Goal: Transaction & Acquisition: Obtain resource

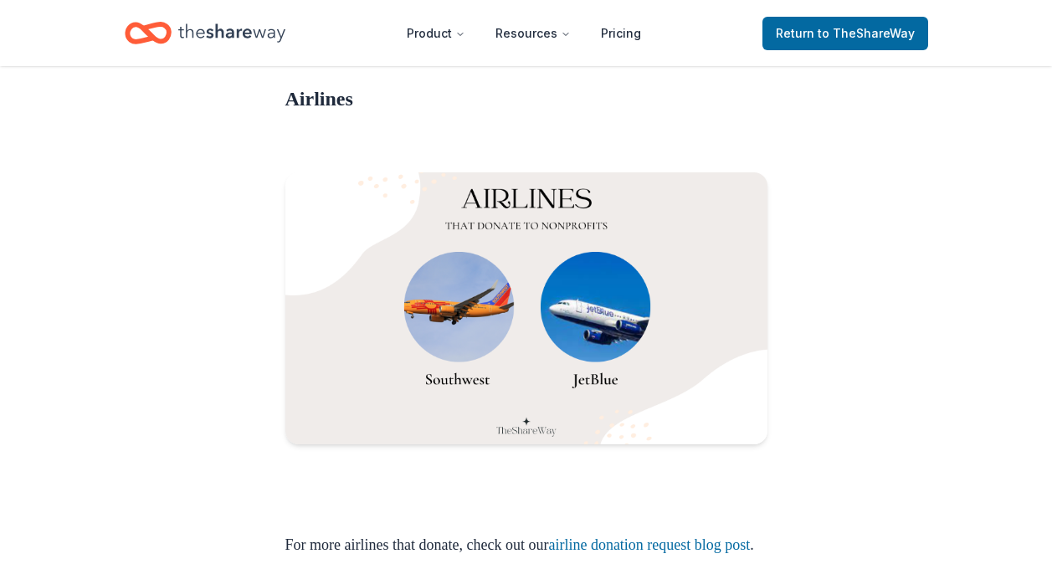
scroll to position [1166, 0]
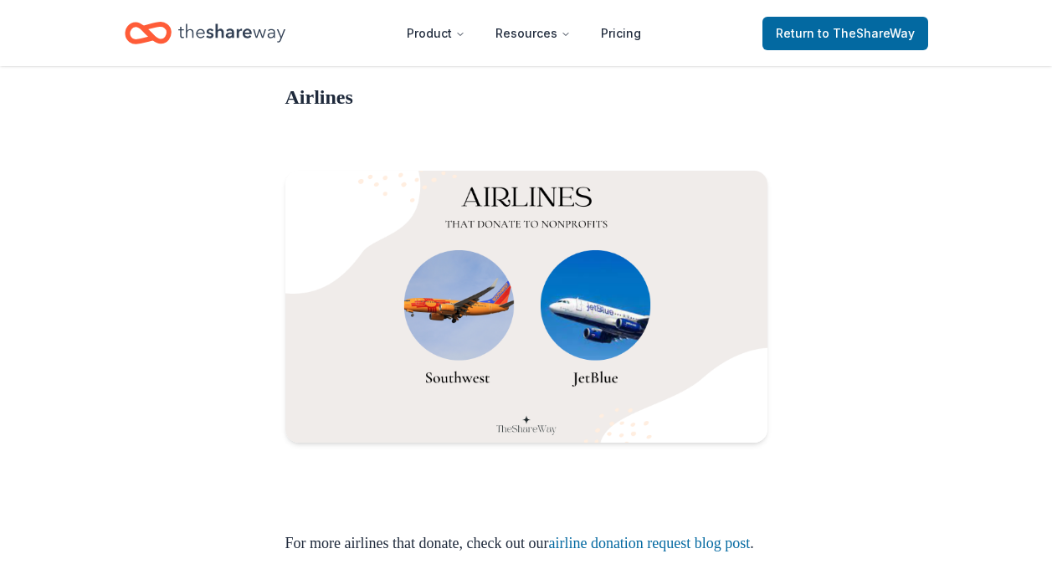
click at [475, 318] on img at bounding box center [526, 307] width 482 height 272
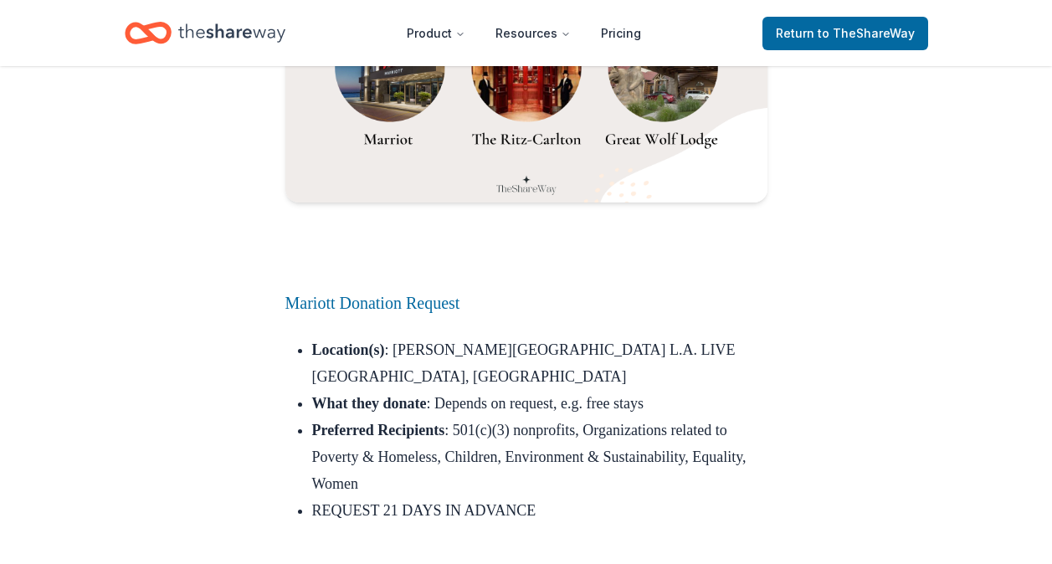
scroll to position [2362, 0]
click at [445, 311] on link "Mariott Donation Request" at bounding box center [372, 302] width 175 height 18
click at [386, 311] on link "Mariott Donation Request" at bounding box center [372, 302] width 175 height 18
click at [395, 311] on link "Mariott Donation Request" at bounding box center [372, 302] width 175 height 18
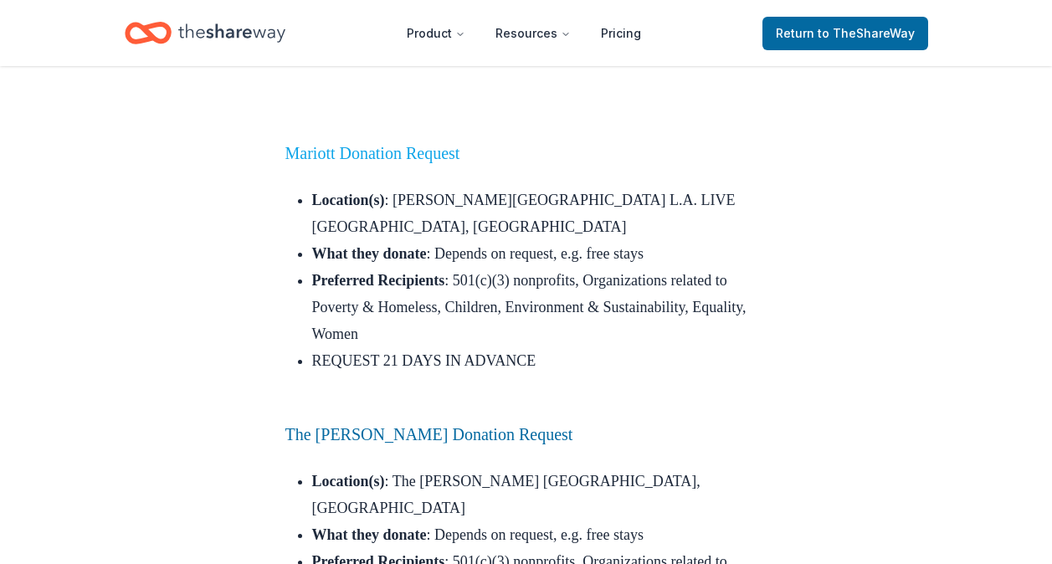
scroll to position [2513, 0]
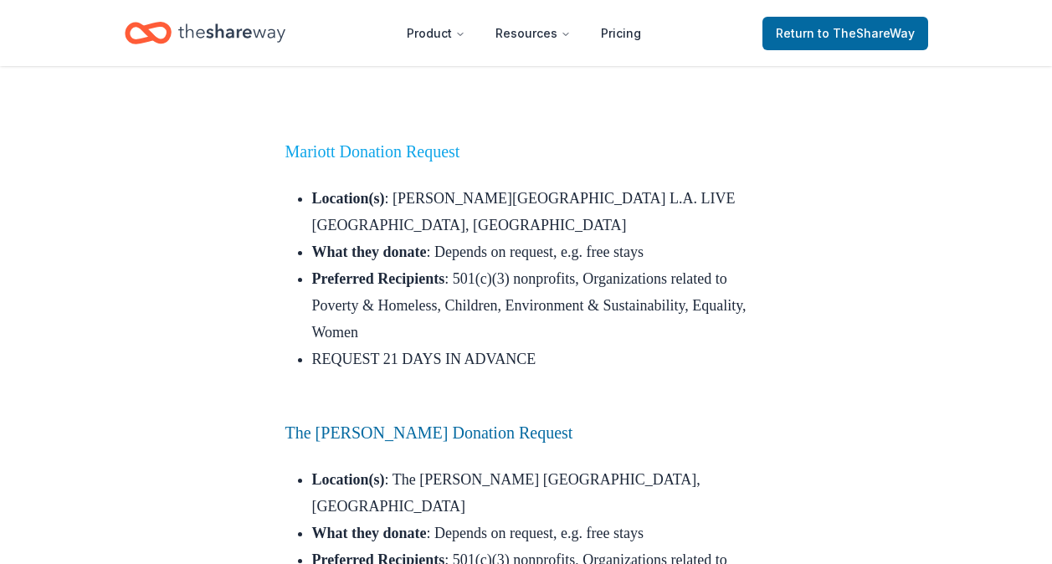
click at [421, 161] on link "Mariott Donation Request" at bounding box center [372, 151] width 175 height 18
click at [428, 161] on link "Mariott Donation Request" at bounding box center [372, 151] width 175 height 18
click at [438, 161] on link "Mariott Donation Request" at bounding box center [372, 151] width 175 height 18
click at [538, 339] on li "Preferred Recipients : 501(c)(3) nonprofits, Organizations related to Poverty &…" at bounding box center [539, 305] width 455 height 80
click at [542, 315] on li "Preferred Recipients : 501(c)(3) nonprofits, Organizations related to Poverty &…" at bounding box center [539, 305] width 455 height 80
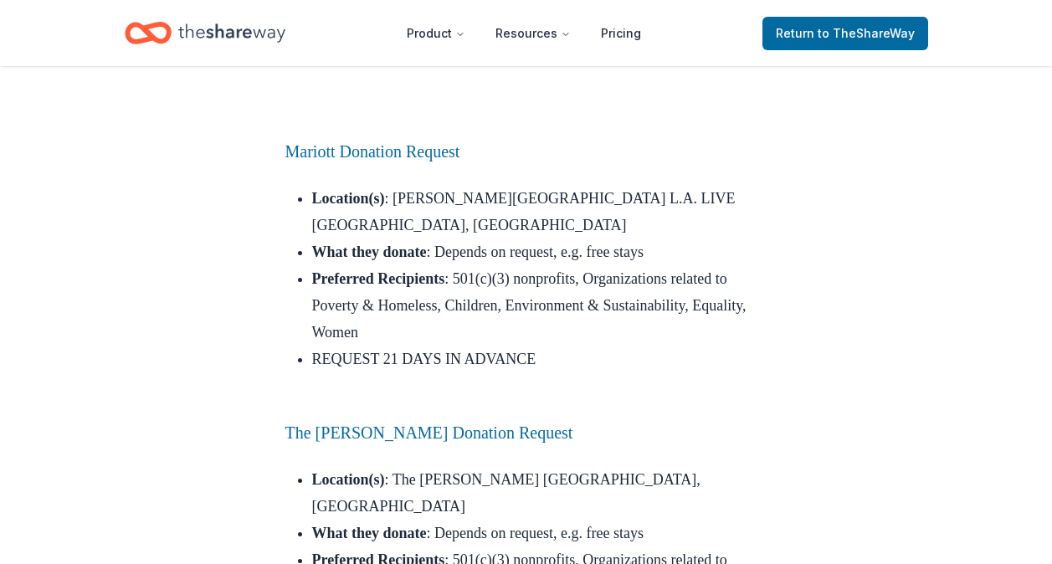
click at [555, 300] on li "Preferred Recipients : 501(c)(3) nonprofits, Organizations related to Poverty &…" at bounding box center [539, 305] width 455 height 80
click at [537, 277] on li "Preferred Recipients : 501(c)(3) nonprofits, Organizations related to Poverty &…" at bounding box center [539, 305] width 455 height 80
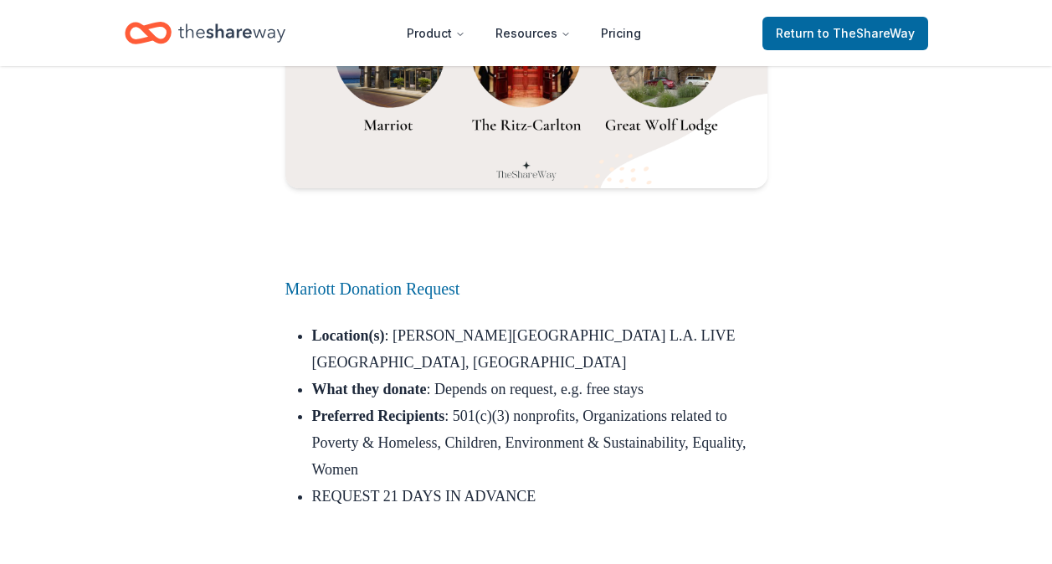
scroll to position [2378, 0]
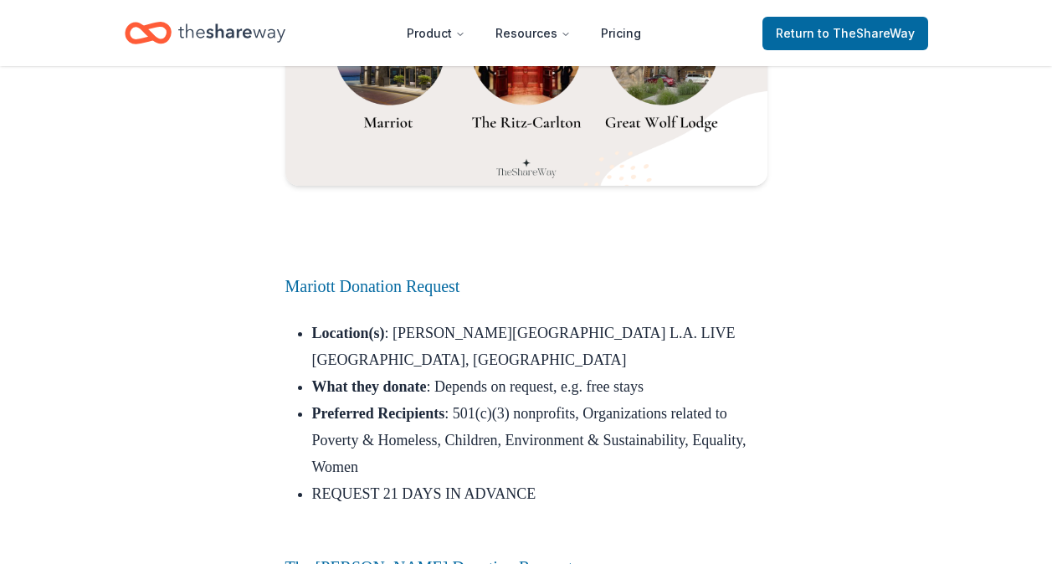
click at [407, 99] on img at bounding box center [526, 51] width 482 height 272
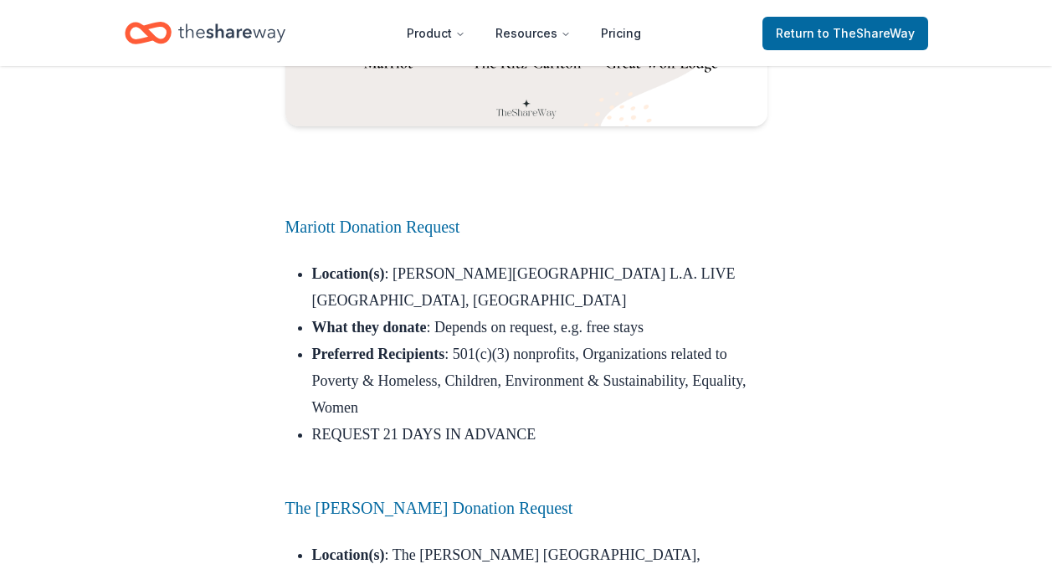
scroll to position [2435, 0]
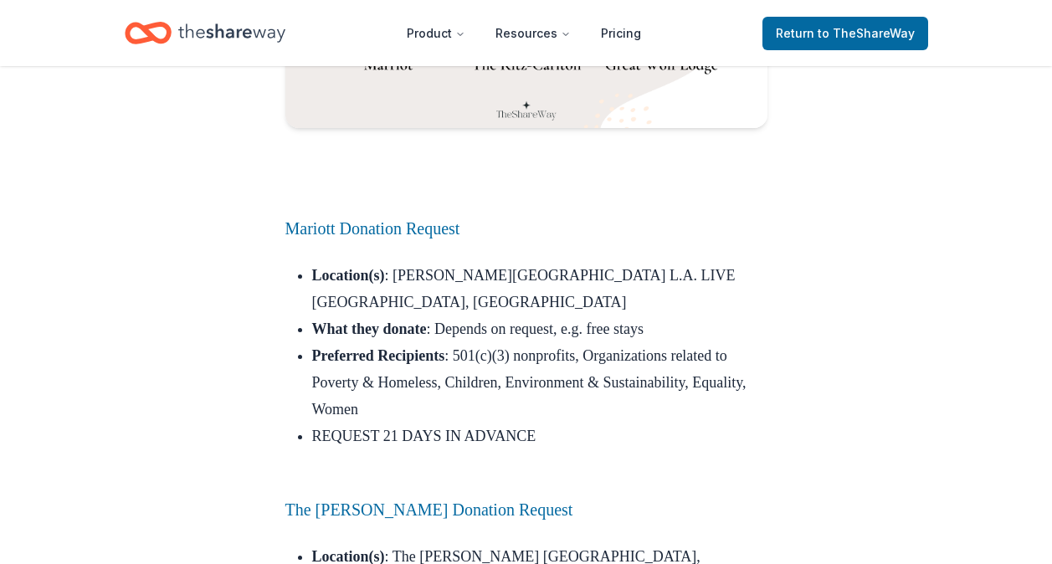
click at [531, 429] on li "REQUEST 21 DAYS IN ADVANCE" at bounding box center [539, 450] width 455 height 54
click at [532, 427] on li "REQUEST 21 DAYS IN ADVANCE" at bounding box center [539, 450] width 455 height 54
click at [579, 367] on li "Preferred Recipients : 501(c)(3) nonprofits, Organizations related to Poverty &…" at bounding box center [539, 382] width 455 height 80
click at [593, 353] on li "Preferred Recipients : 501(c)(3) nonprofits, Organizations related to Poverty &…" at bounding box center [539, 382] width 455 height 80
click at [586, 337] on li "What they donate : Depends on request, e.g. free stays" at bounding box center [539, 329] width 455 height 27
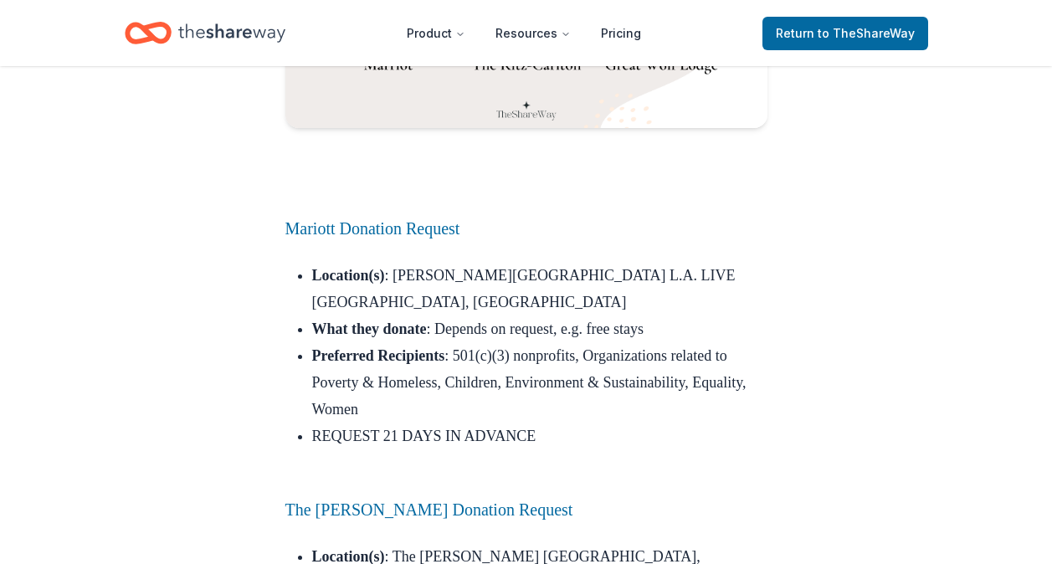
click at [584, 329] on li "What they donate : Depends on request, e.g. free stays" at bounding box center [539, 329] width 455 height 27
click at [582, 327] on li "What they donate : Depends on request, e.g. free stays" at bounding box center [539, 329] width 455 height 27
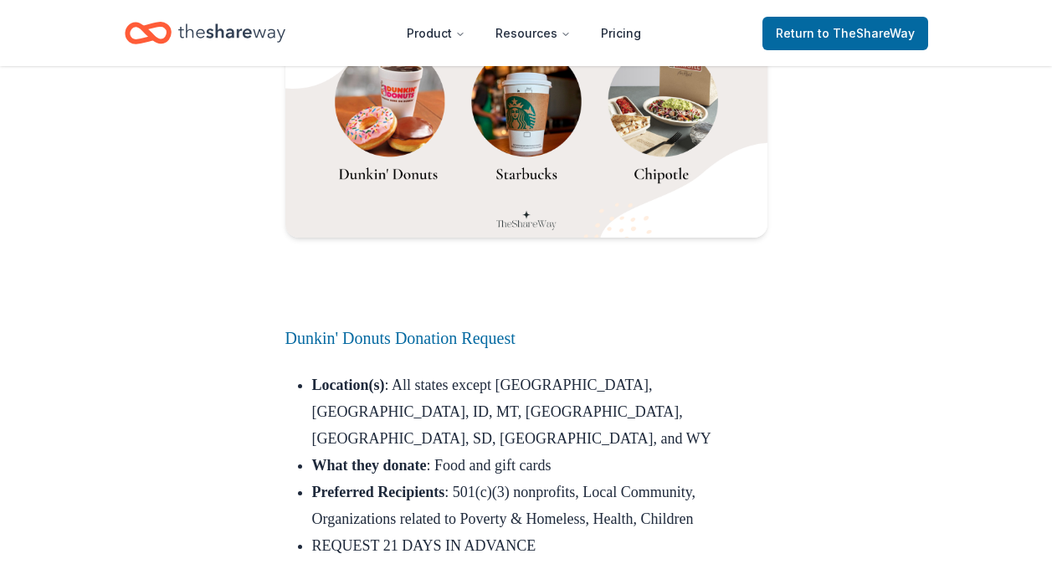
scroll to position [3618, 0]
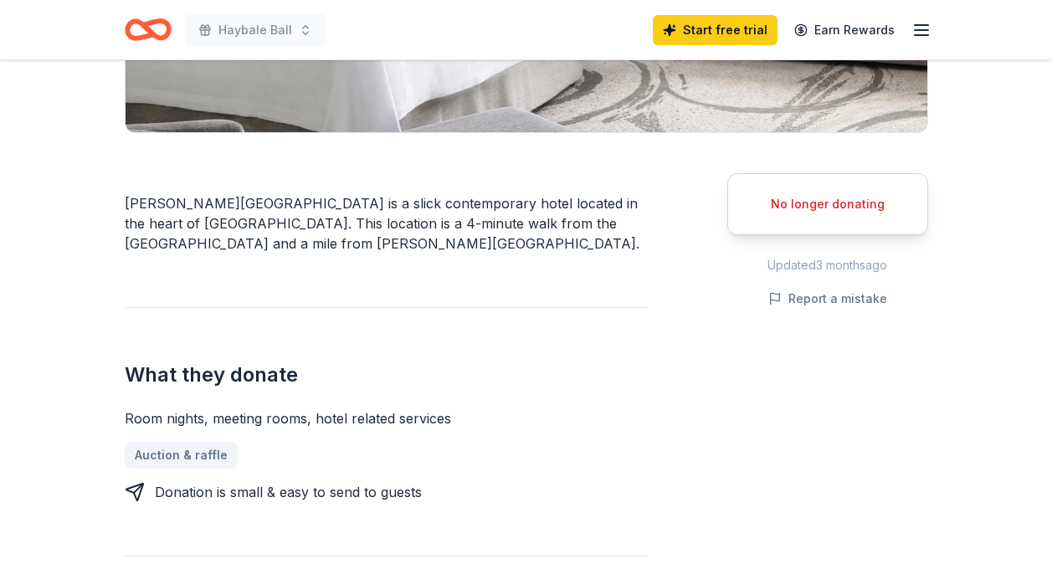
scroll to position [370, 0]
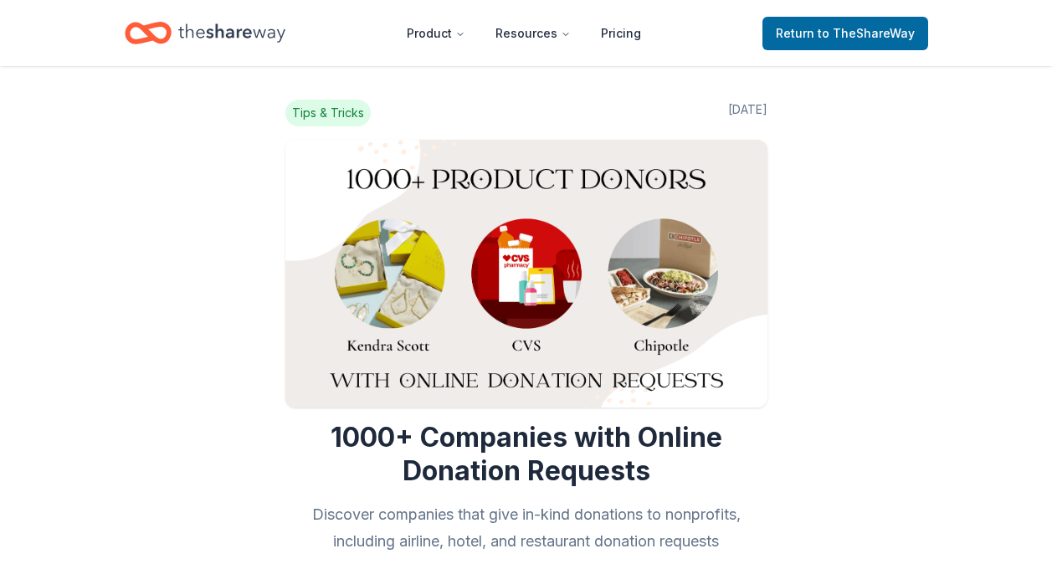
scroll to position [3618, 0]
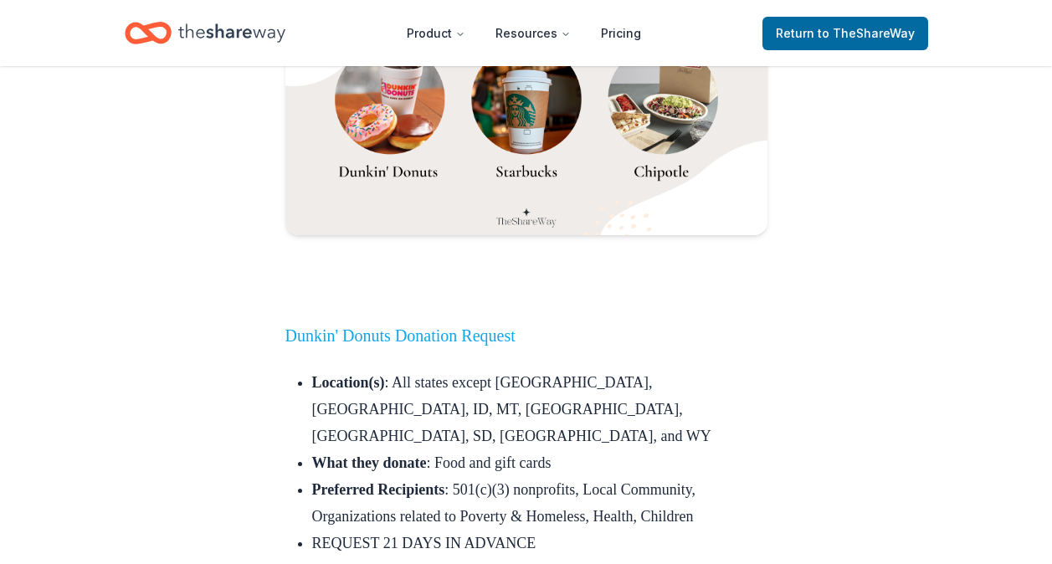
click at [480, 327] on link "Dunkin' Donuts Donation Request" at bounding box center [400, 336] width 230 height 18
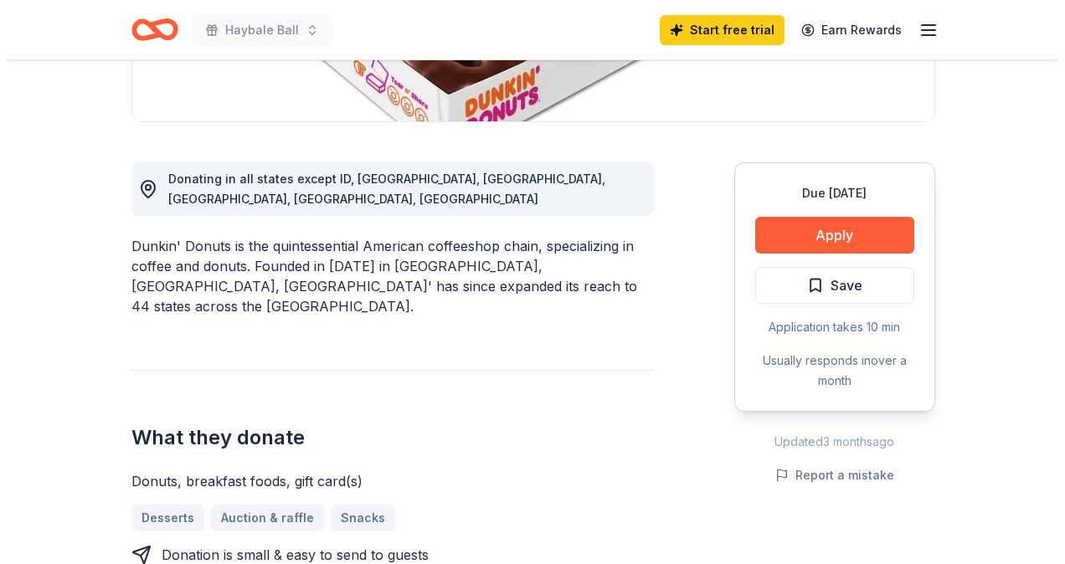
scroll to position [391, 0]
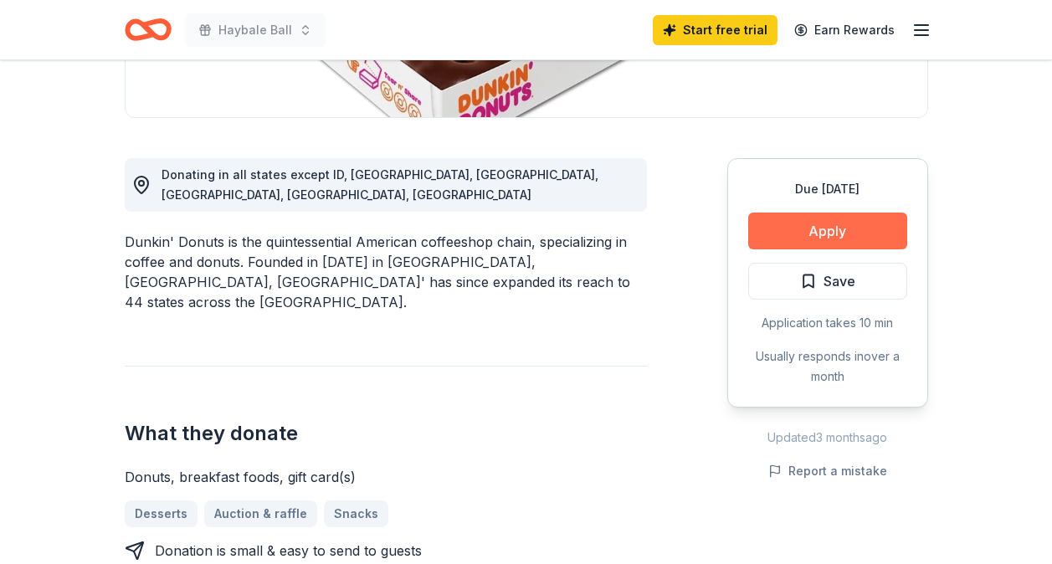
click at [871, 227] on button "Apply" at bounding box center [827, 231] width 159 height 37
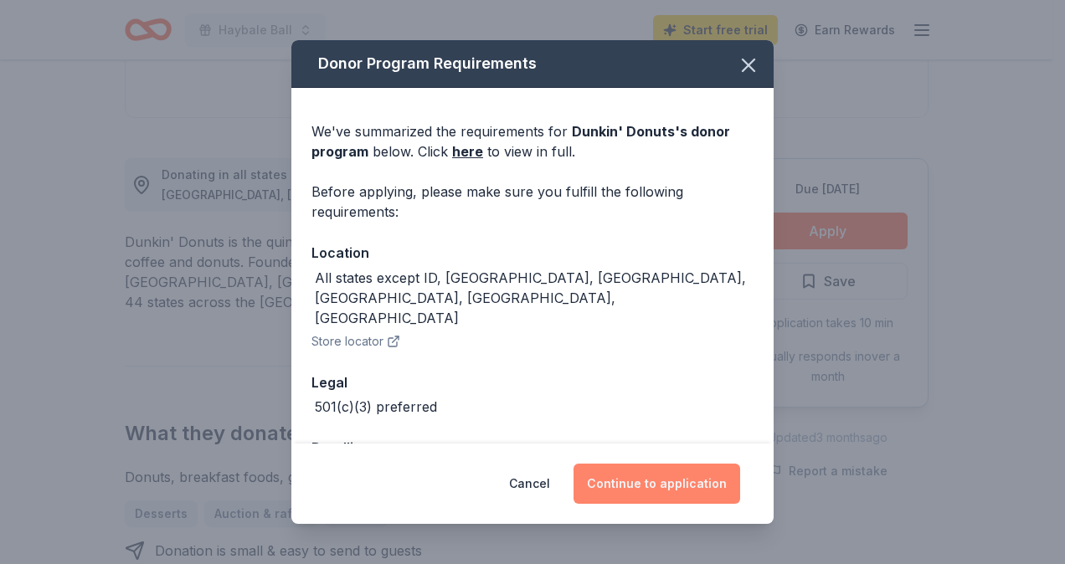
click at [668, 488] on button "Continue to application" at bounding box center [656, 484] width 167 height 40
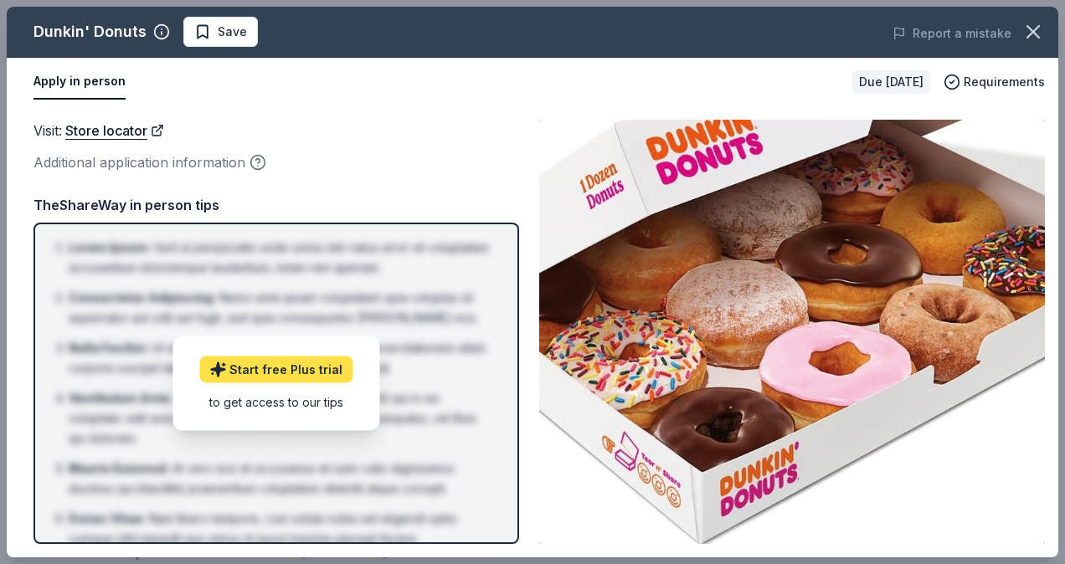
click at [302, 373] on link "Start free Plus trial" at bounding box center [275, 370] width 153 height 27
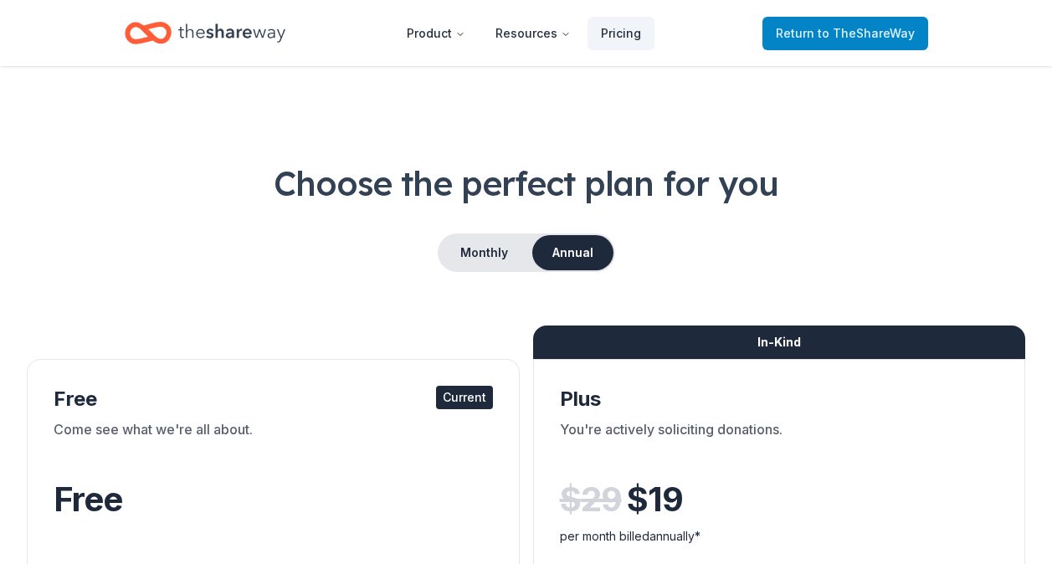
click at [882, 28] on span "to TheShareWay" at bounding box center [866, 33] width 97 height 14
click at [892, 34] on span "to TheShareWay" at bounding box center [866, 33] width 97 height 14
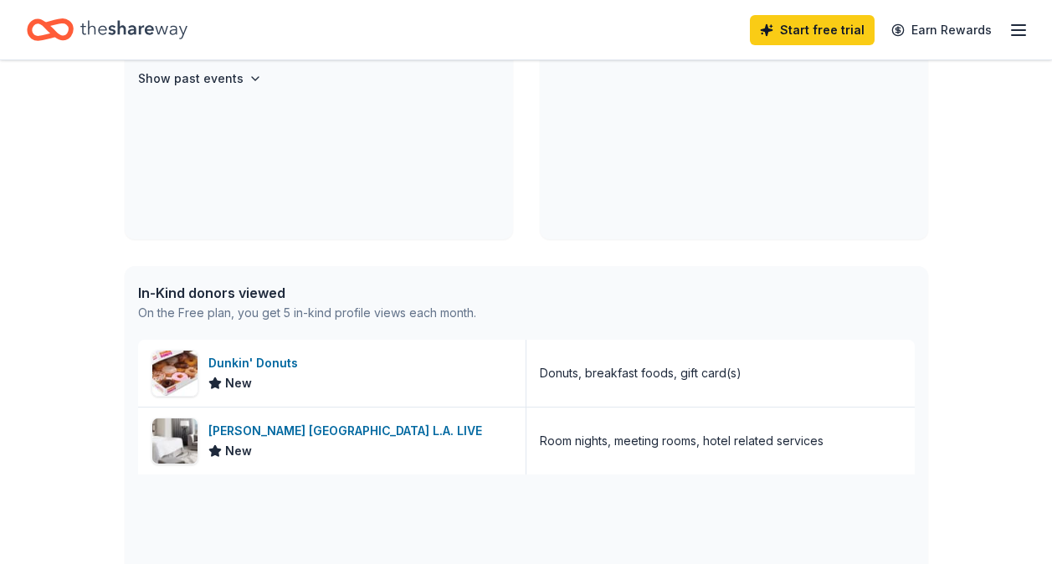
scroll to position [493, 0]
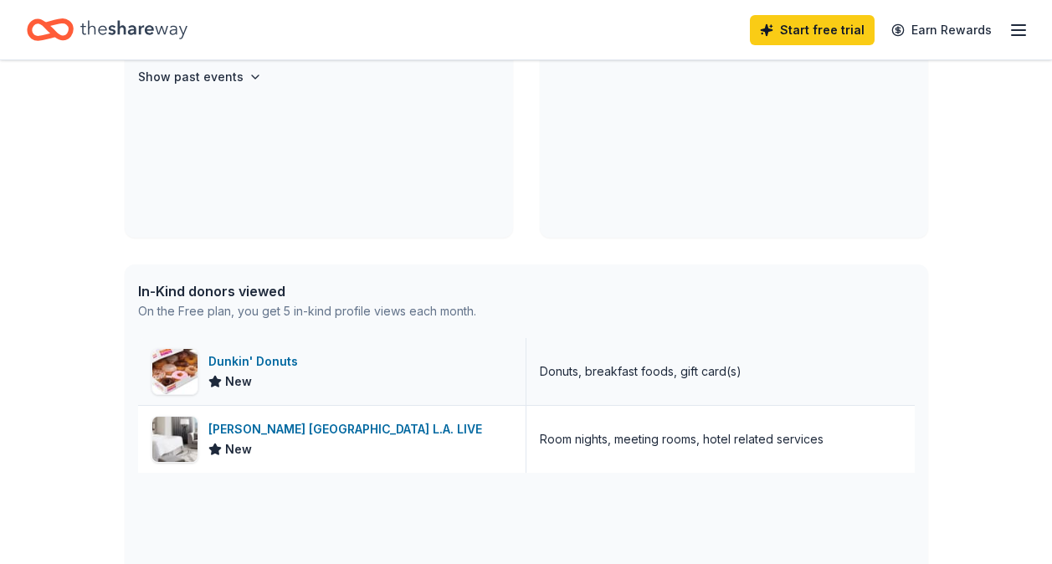
click at [184, 365] on img at bounding box center [174, 371] width 45 height 45
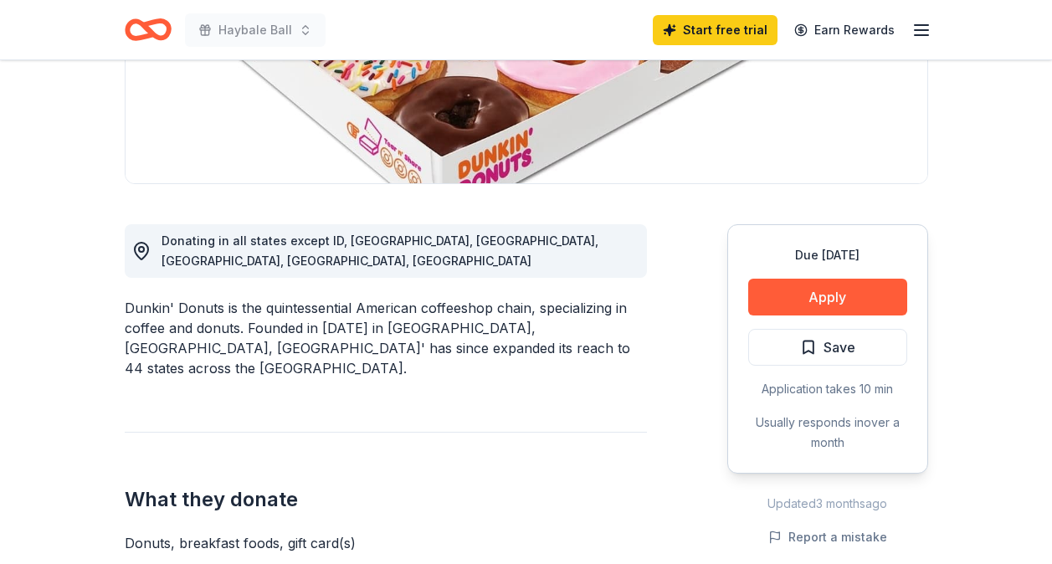
scroll to position [326, 0]
click at [849, 294] on button "Apply" at bounding box center [827, 296] width 159 height 37
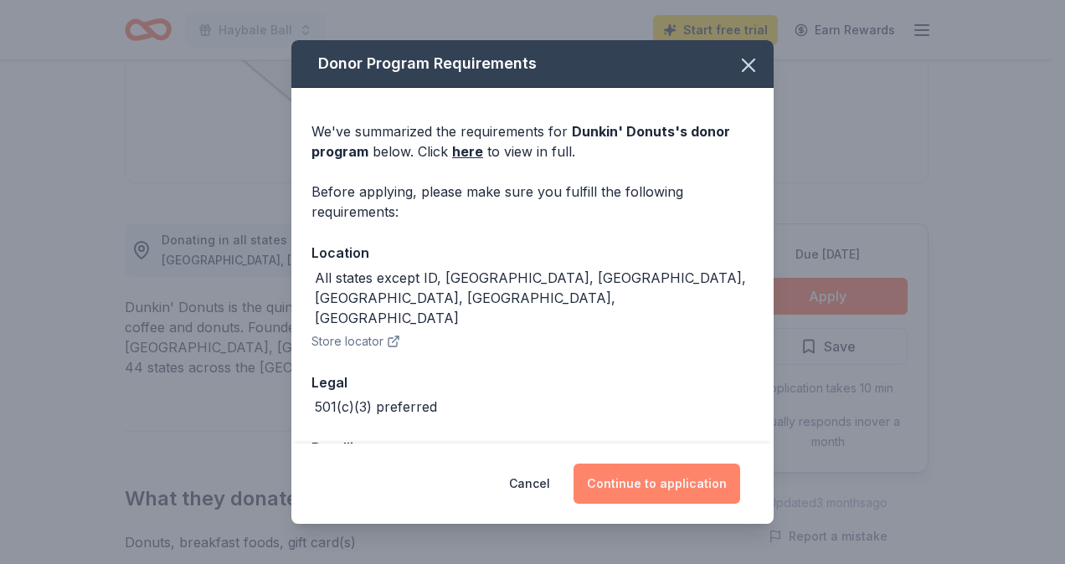
click at [690, 491] on button "Continue to application" at bounding box center [656, 484] width 167 height 40
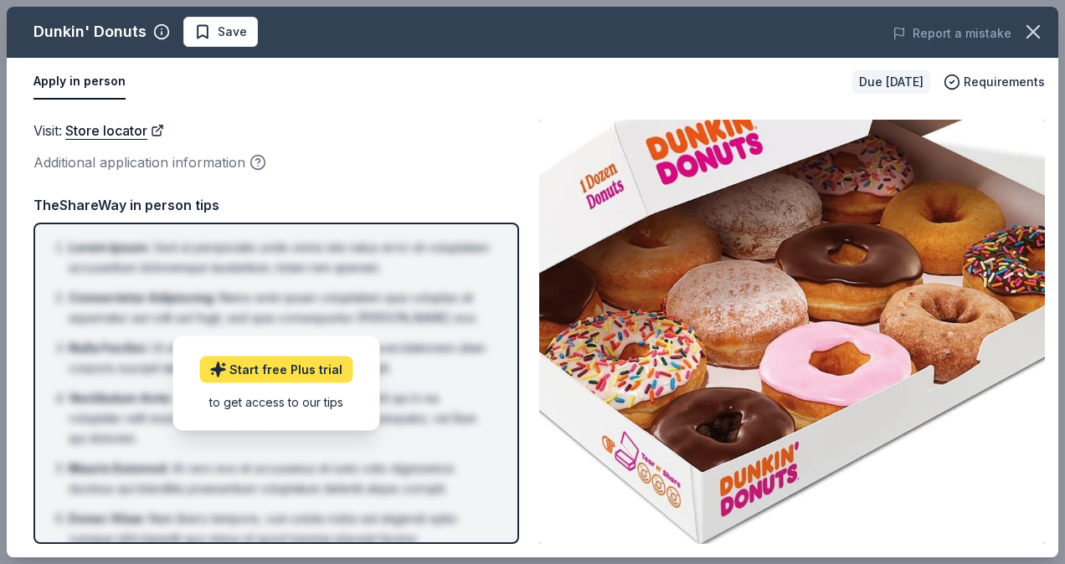
click at [317, 368] on link "Start free Plus trial" at bounding box center [275, 370] width 153 height 27
click at [76, 89] on button "Apply in person" at bounding box center [79, 81] width 92 height 35
click at [1033, 44] on button "button" at bounding box center [1033, 31] width 37 height 37
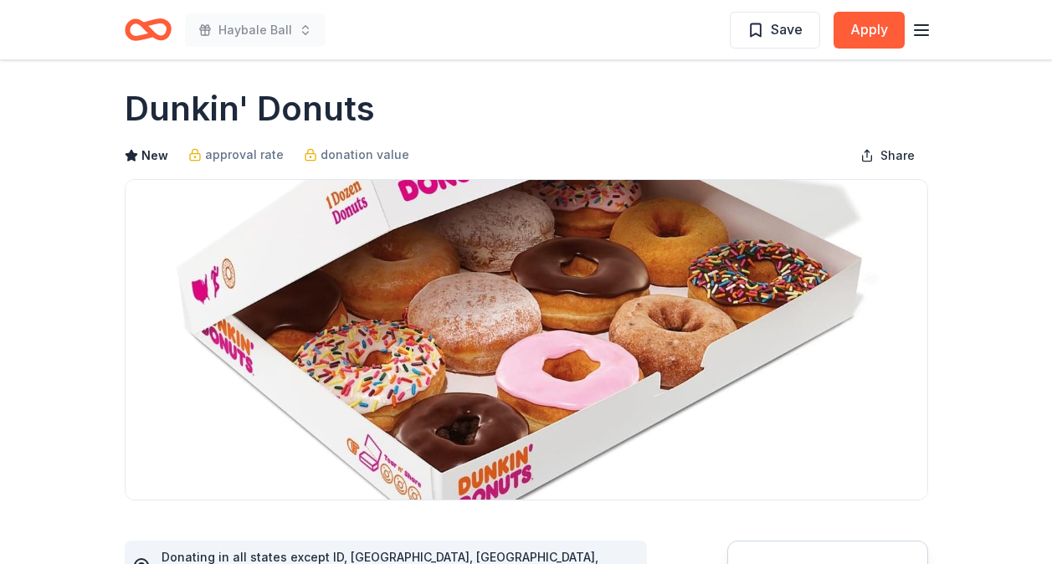
scroll to position [0, 0]
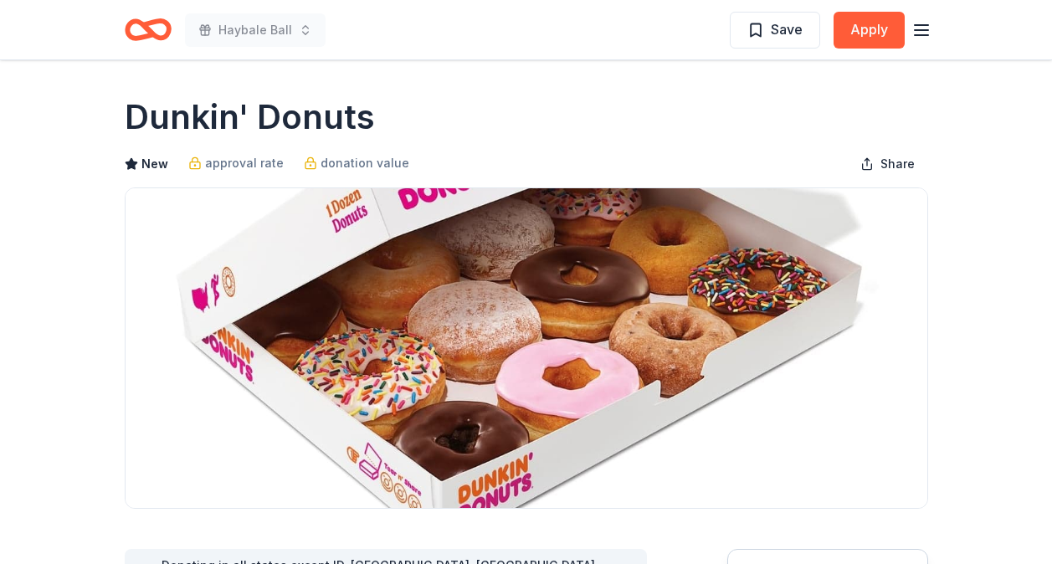
click at [923, 28] on icon "button" at bounding box center [922, 30] width 20 height 20
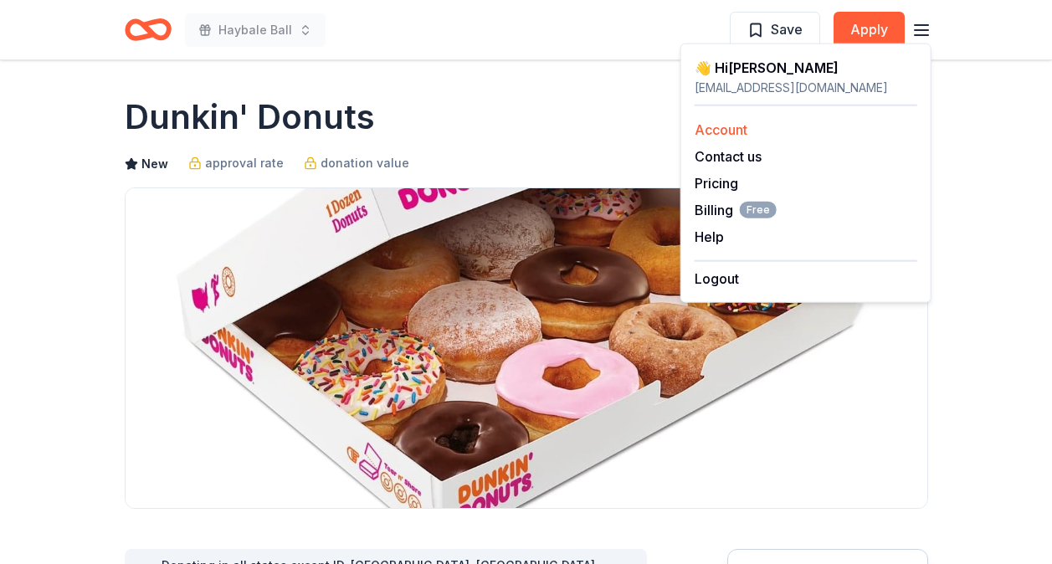
click at [736, 135] on link "Account" at bounding box center [721, 129] width 53 height 17
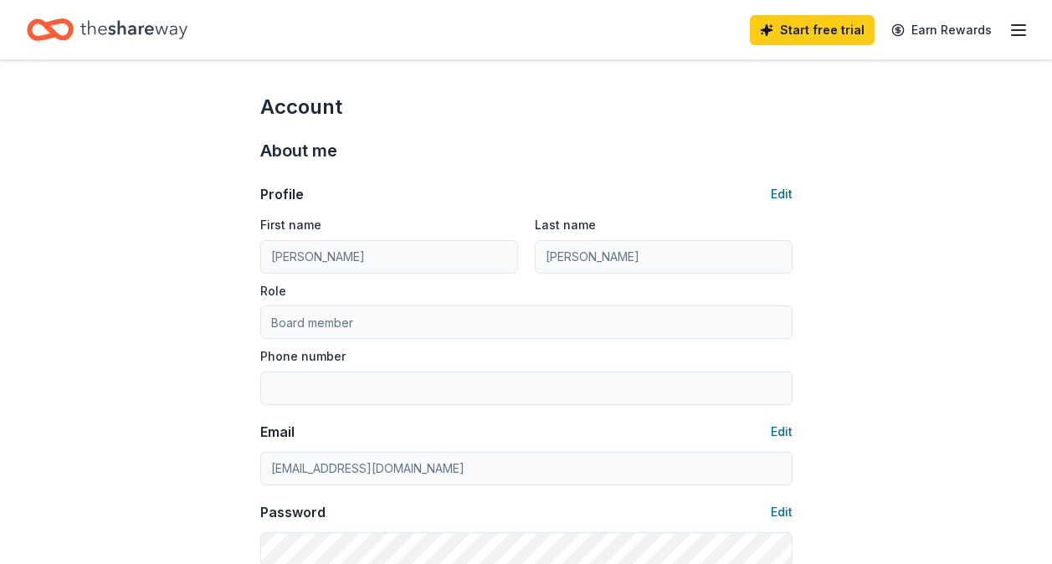
click at [1018, 33] on icon "button" at bounding box center [1019, 30] width 20 height 20
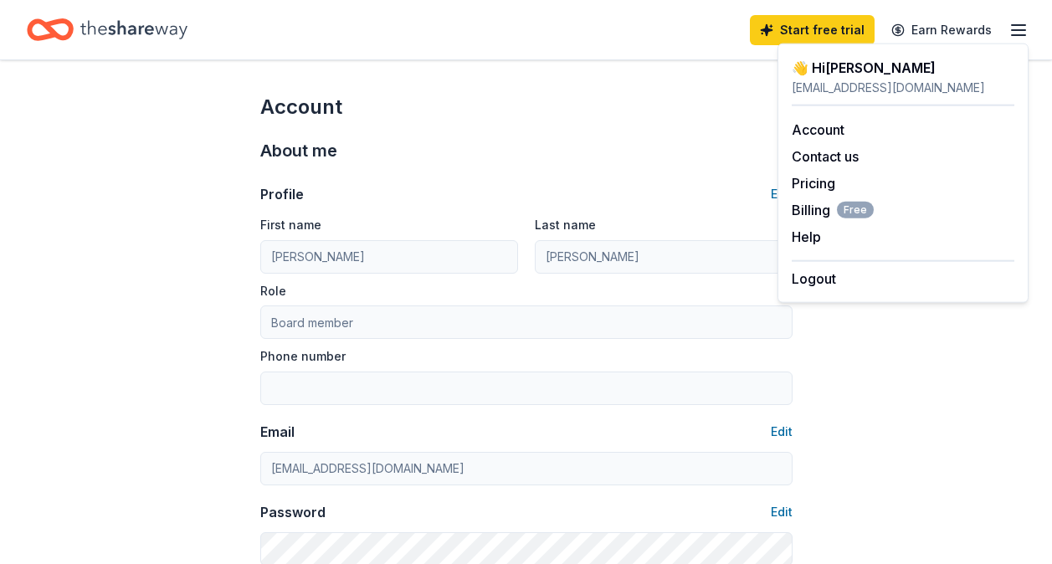
click at [980, 66] on div "👋 Hi Kelly" at bounding box center [903, 68] width 223 height 20
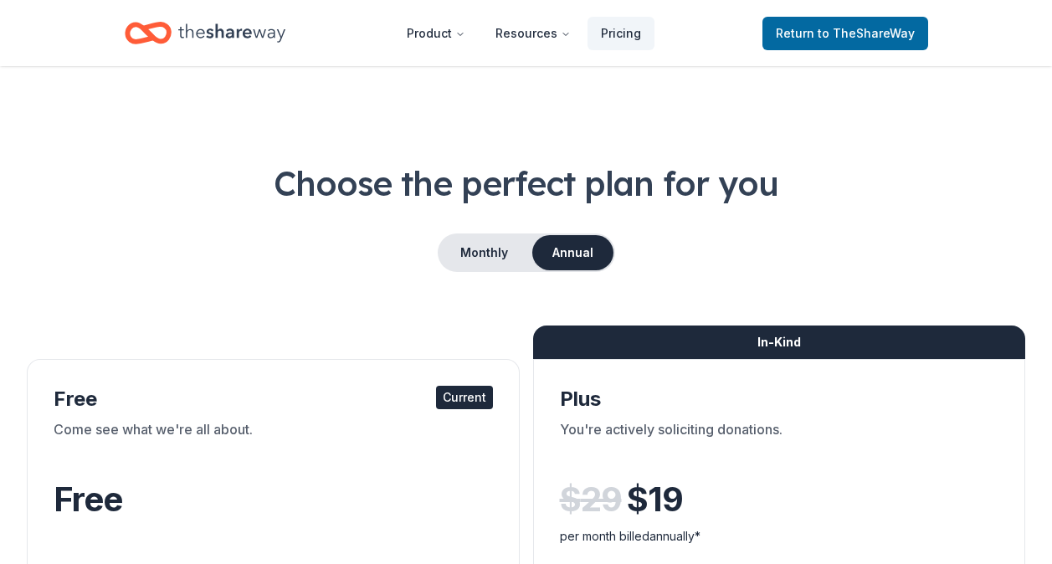
click at [467, 403] on div "Current" at bounding box center [464, 397] width 57 height 23
